Goal: Transaction & Acquisition: Download file/media

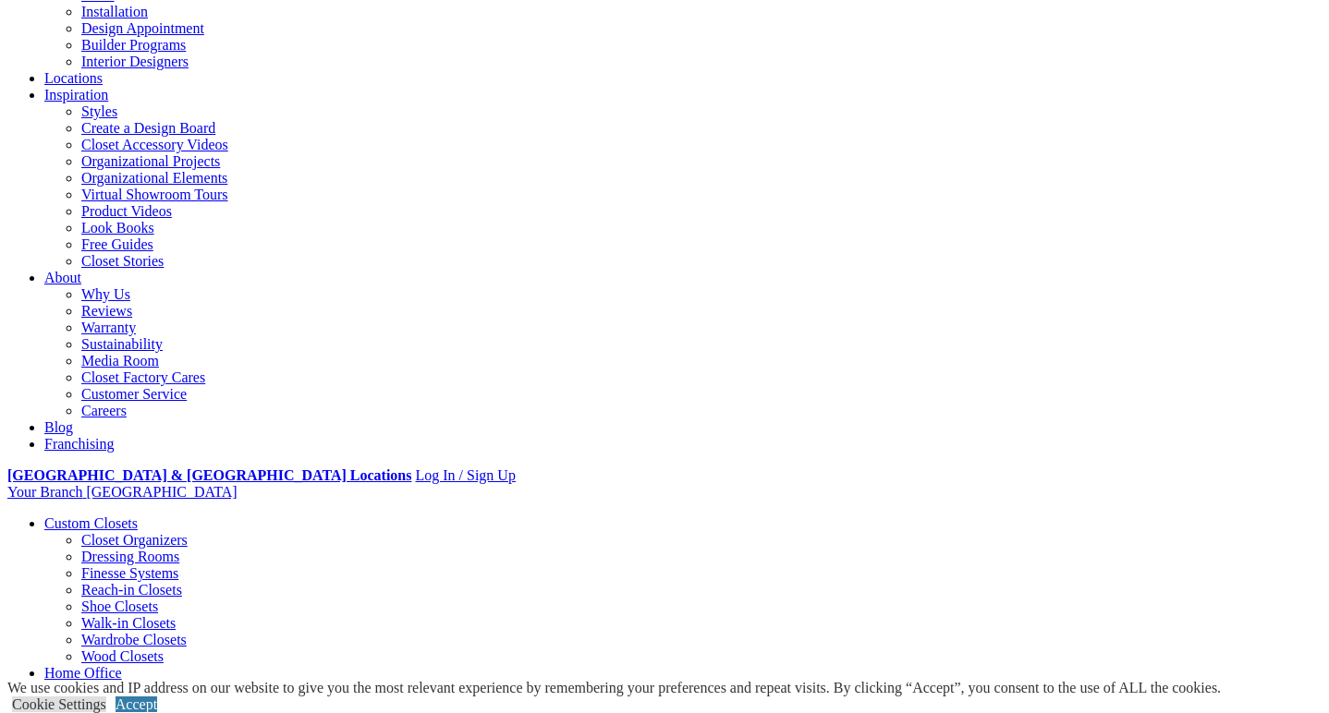
scroll to position [248, 0]
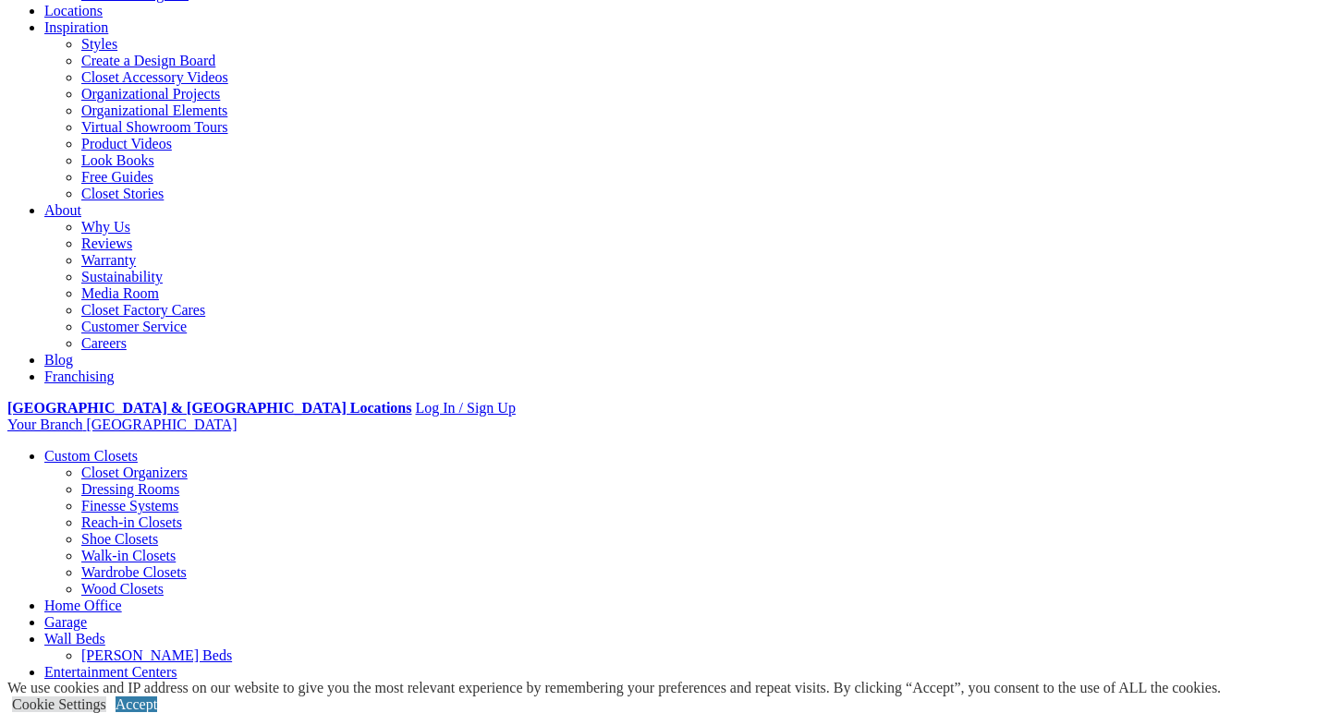
scroll to position [311, 0]
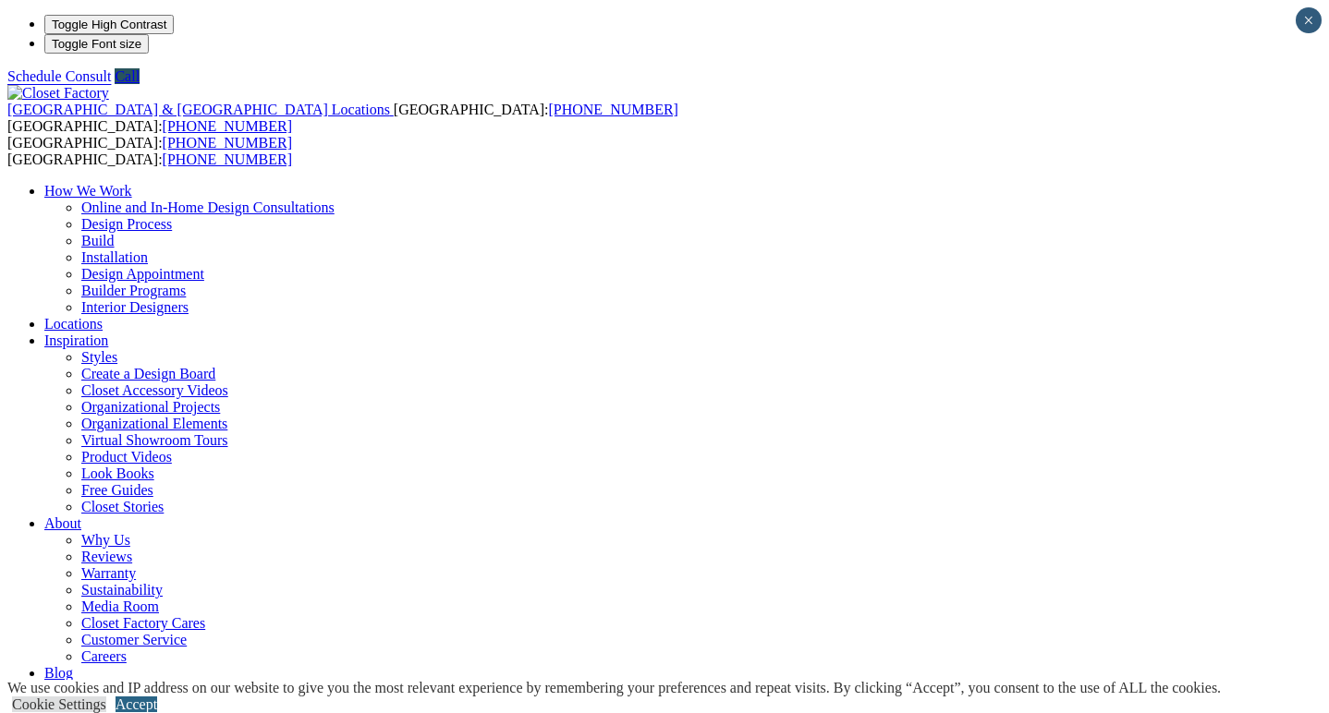
click at [157, 697] on link "Accept" at bounding box center [137, 705] width 42 height 16
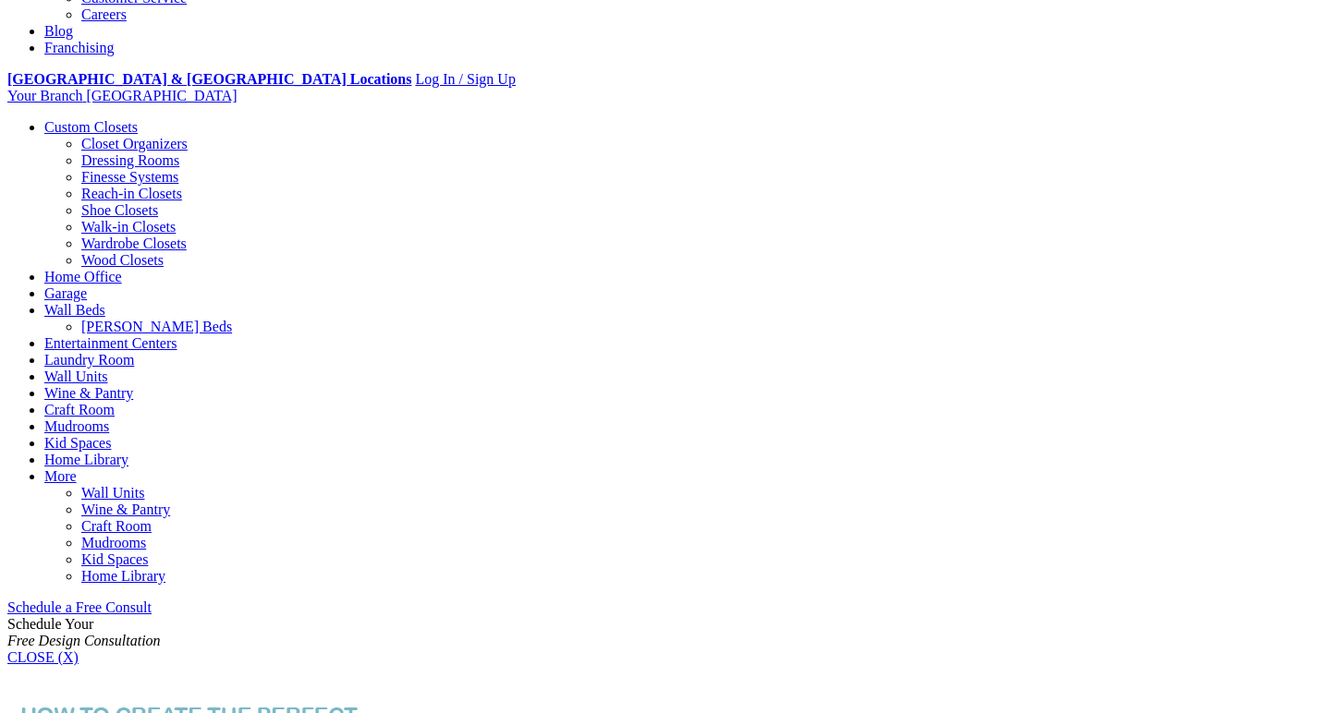
scroll to position [643, 0]
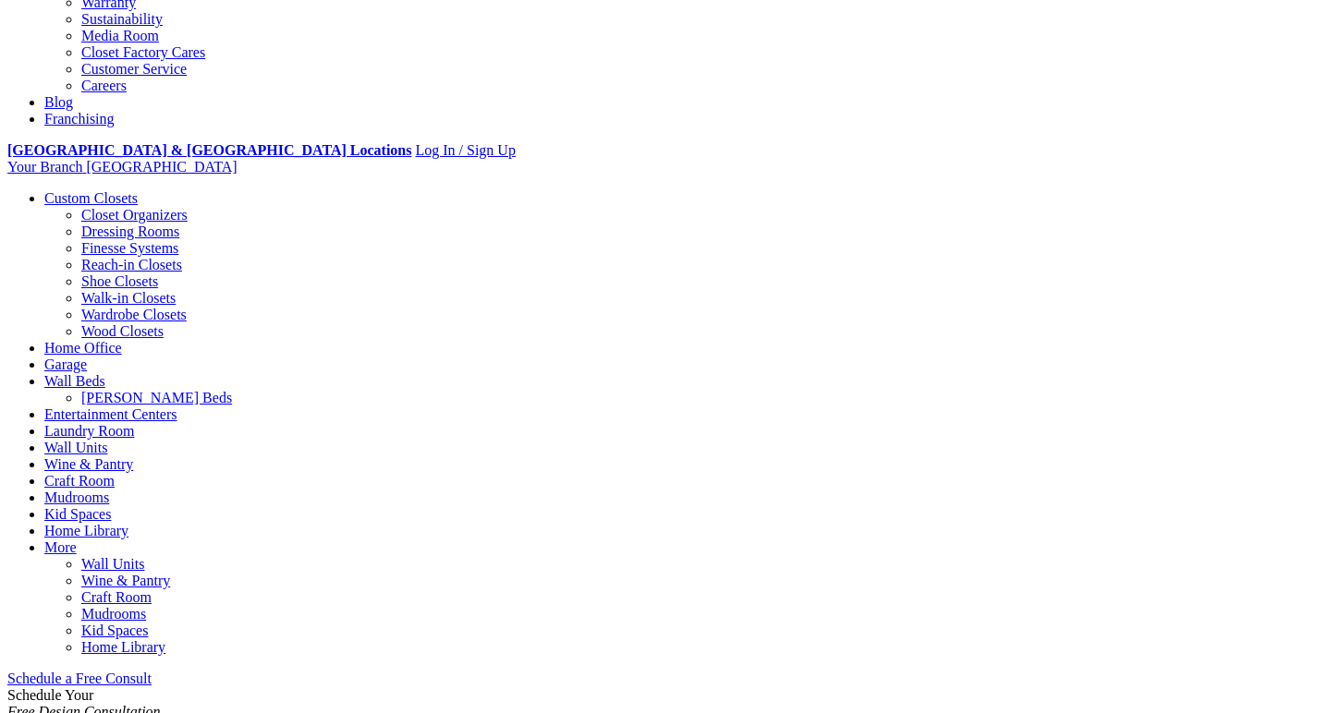
scroll to position [0, 0]
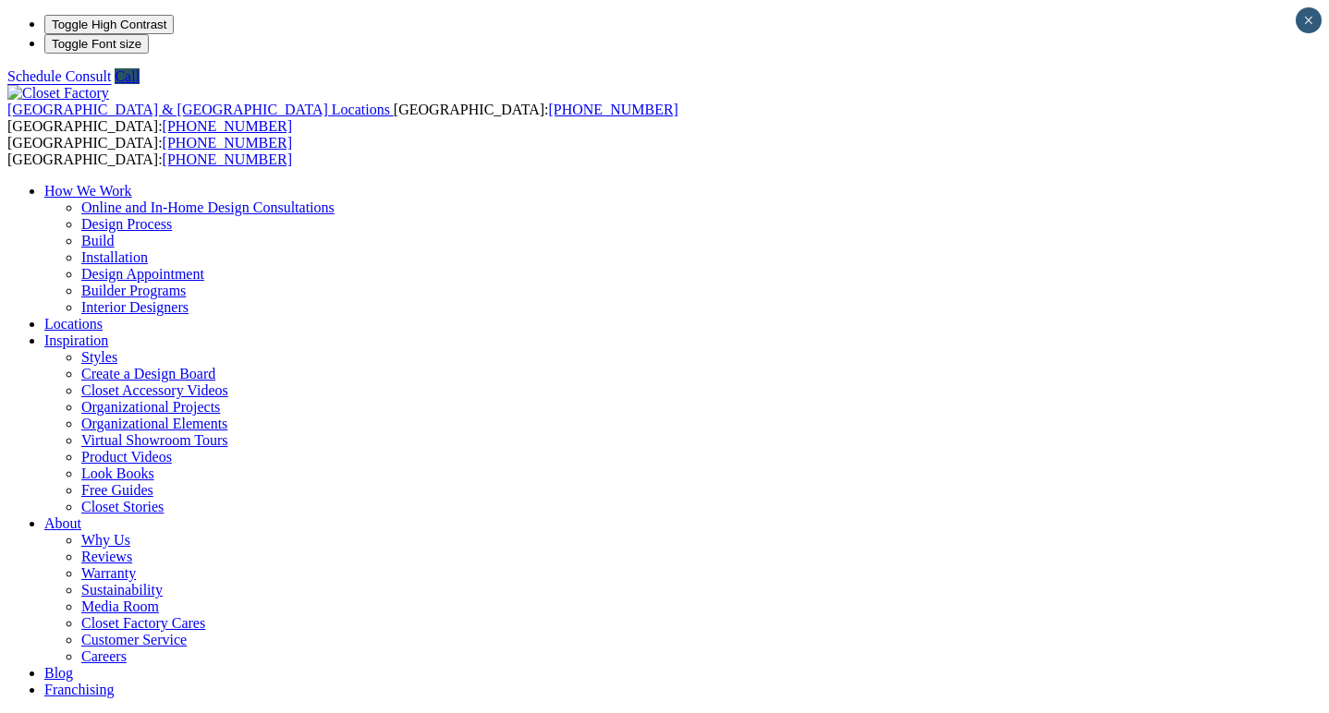
drag, startPoint x: 661, startPoint y: 341, endPoint x: 680, endPoint y: 280, distance: 64.0
drag, startPoint x: 704, startPoint y: 231, endPoint x: 717, endPoint y: 251, distance: 24.1
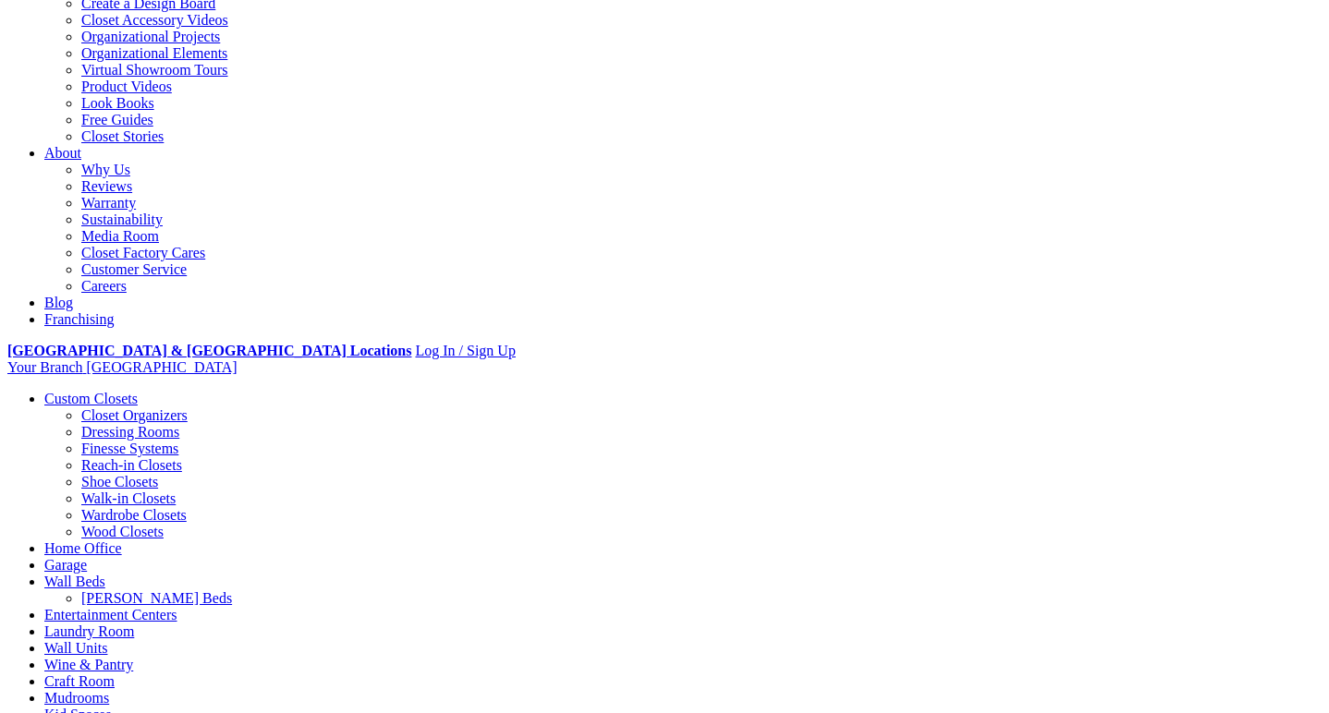
scroll to position [383, 0]
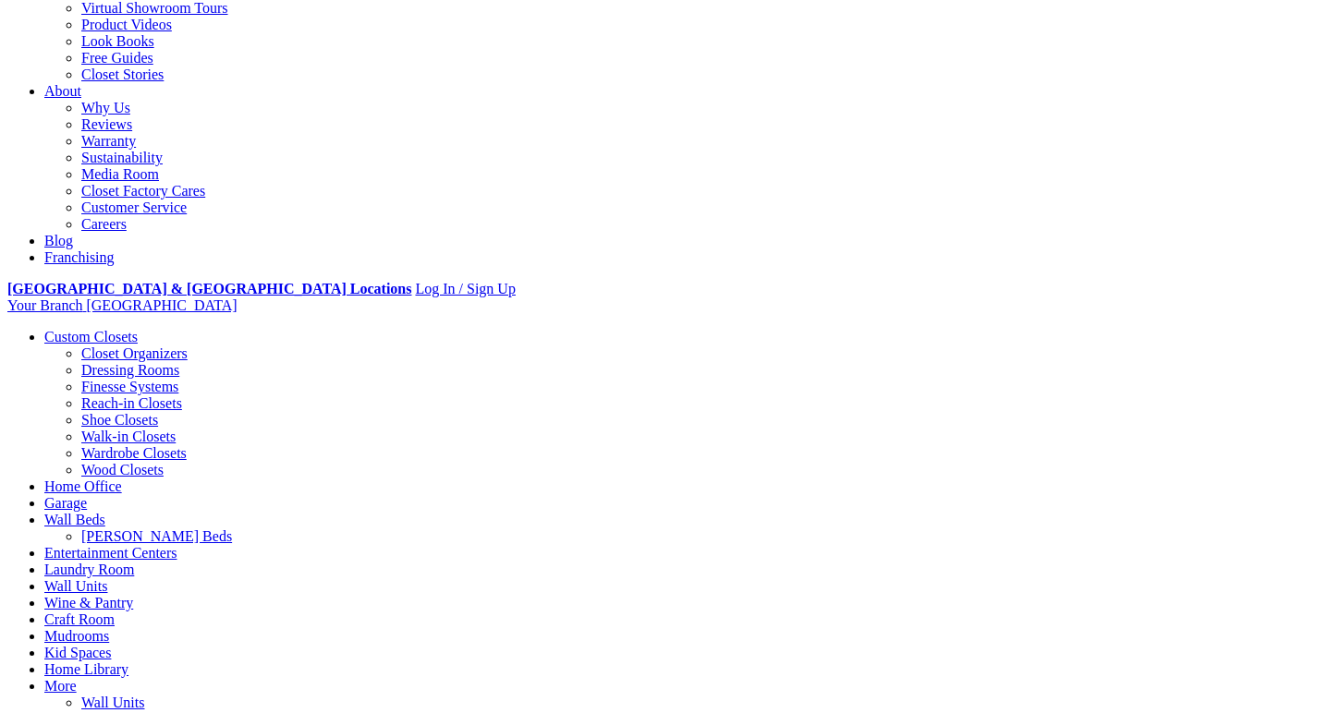
scroll to position [550, 0]
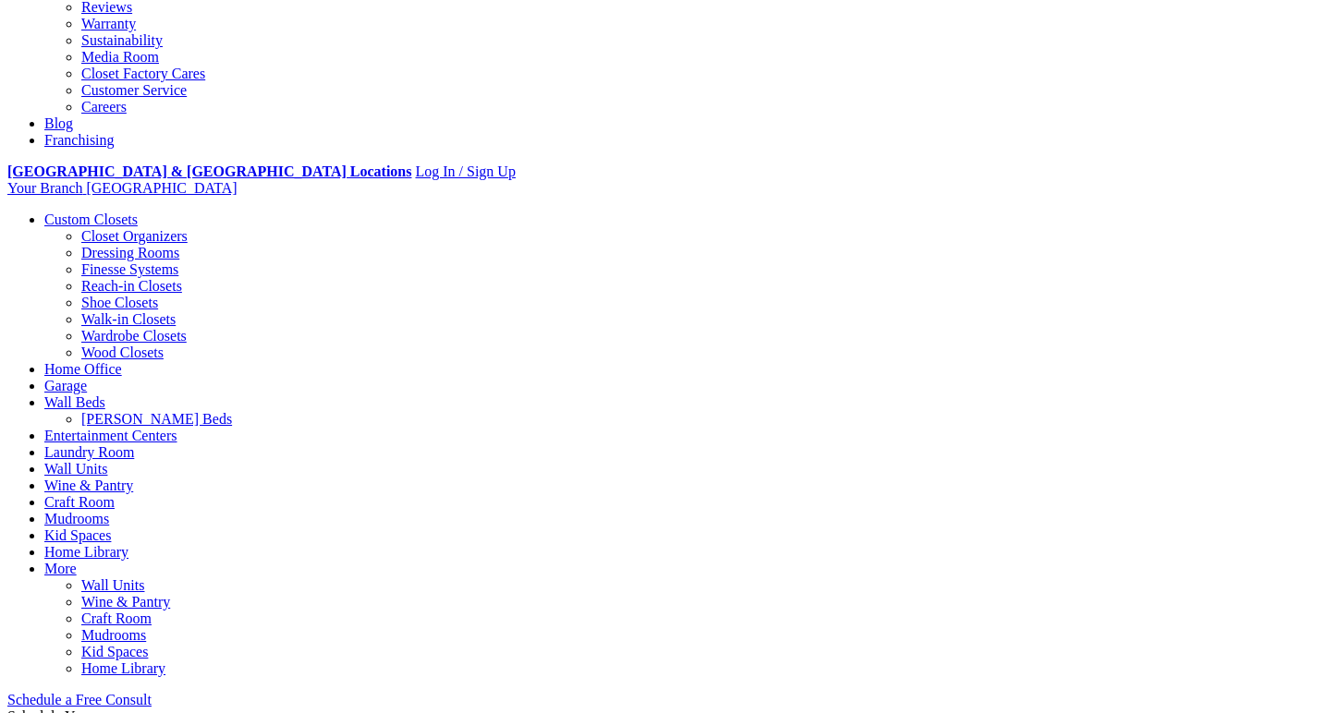
drag, startPoint x: 623, startPoint y: 480, endPoint x: 641, endPoint y: 484, distance: 18.8
drag, startPoint x: 688, startPoint y: 484, endPoint x: 718, endPoint y: 484, distance: 29.6
drag, startPoint x: 720, startPoint y: 483, endPoint x: 742, endPoint y: 484, distance: 22.2
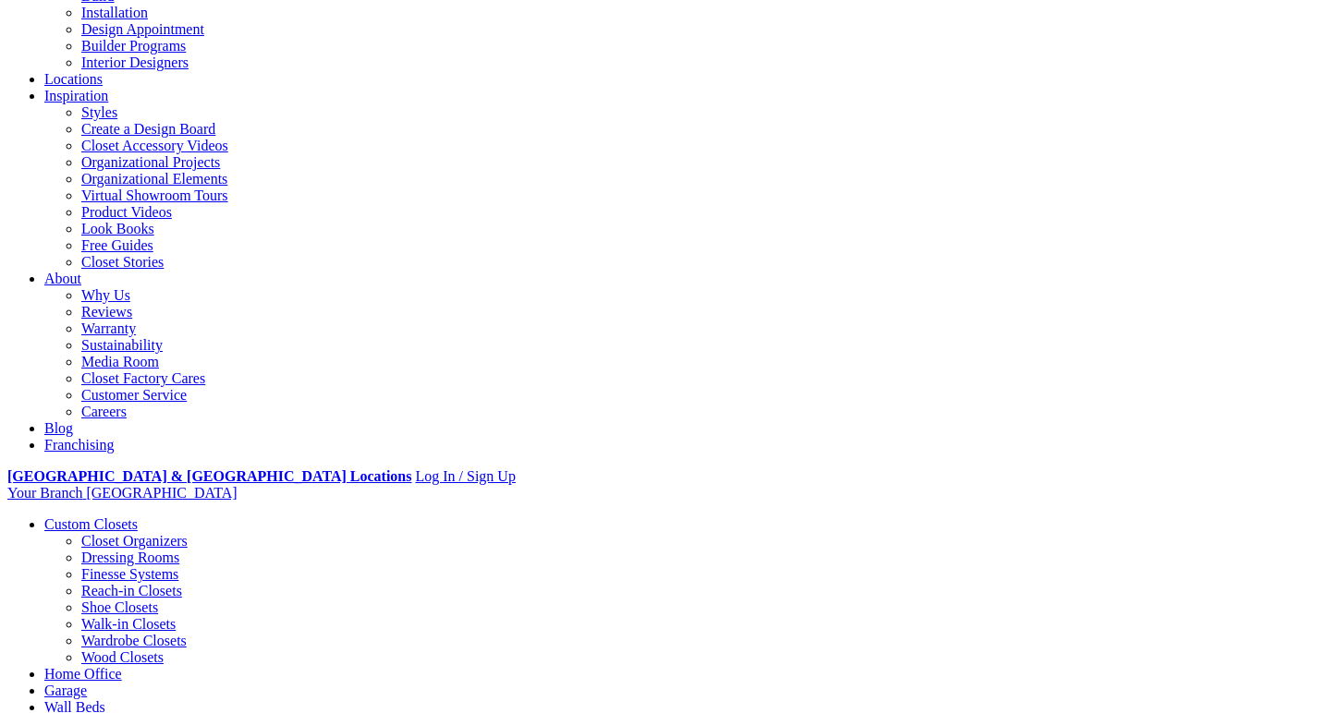
scroll to position [0, 0]
